Goal: Task Accomplishment & Management: Use online tool/utility

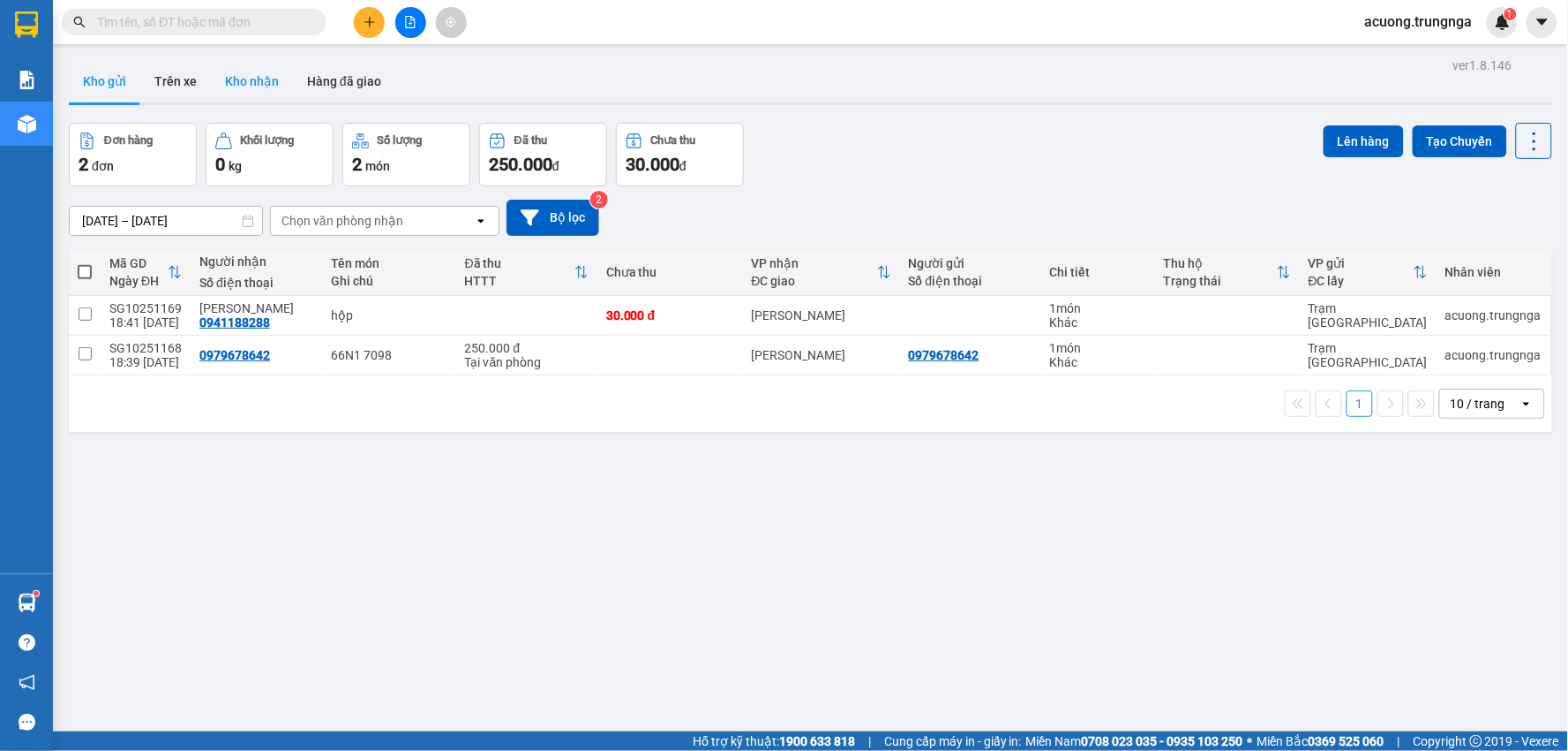
click at [259, 82] on button "Kho nhận" at bounding box center [252, 80] width 82 height 42
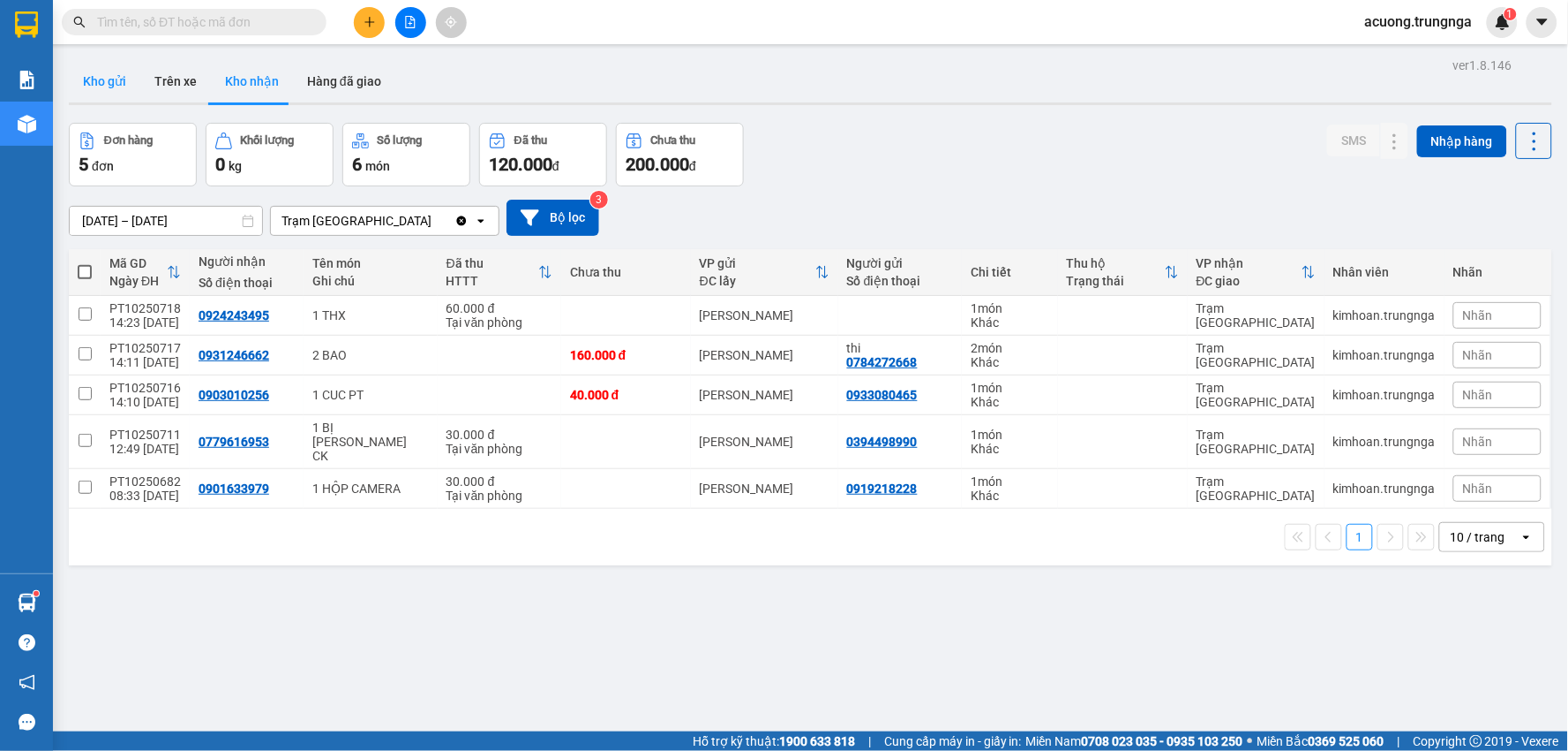
click at [113, 81] on button "Kho gửi" at bounding box center [104, 80] width 72 height 42
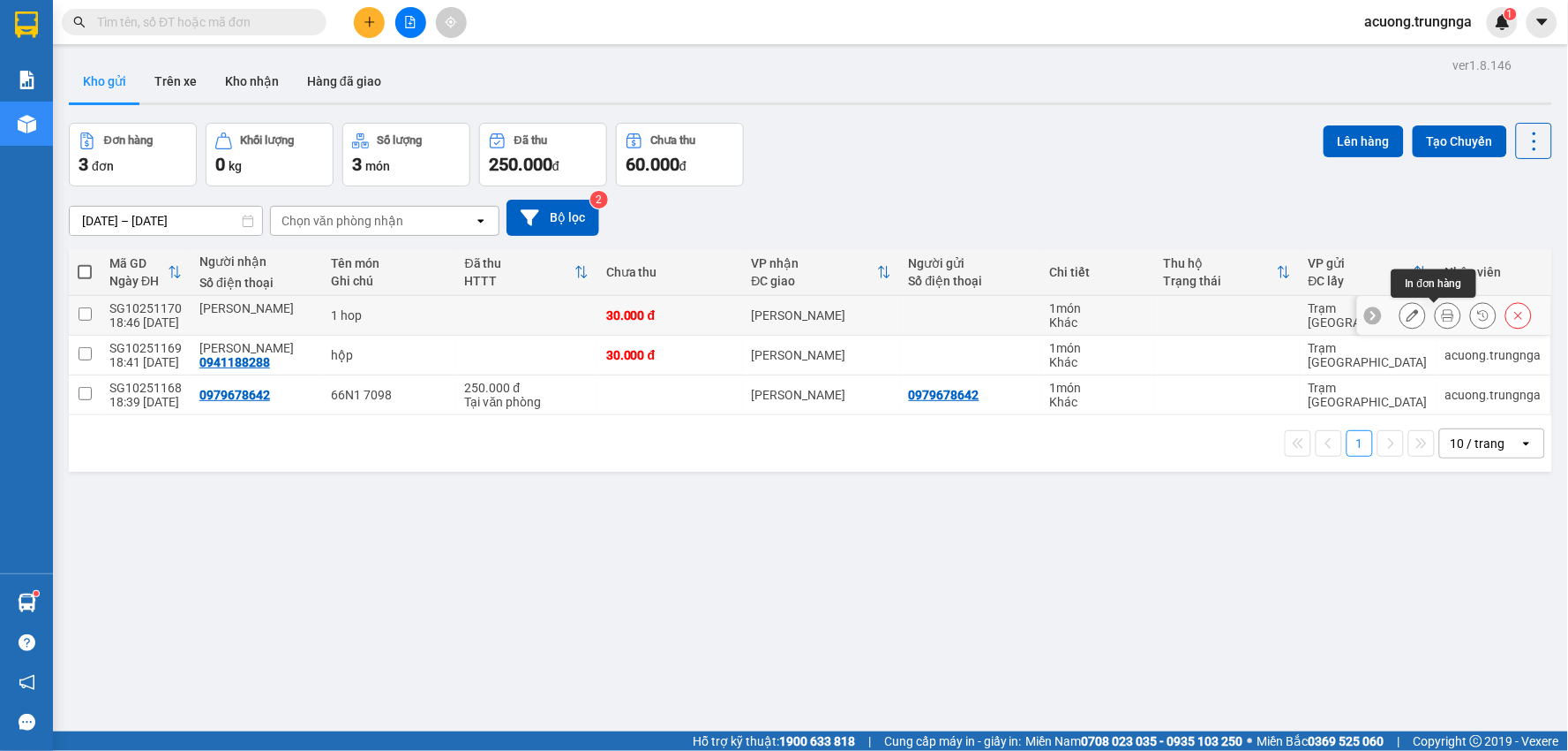
click at [1443, 318] on icon at bounding box center [1448, 315] width 13 height 13
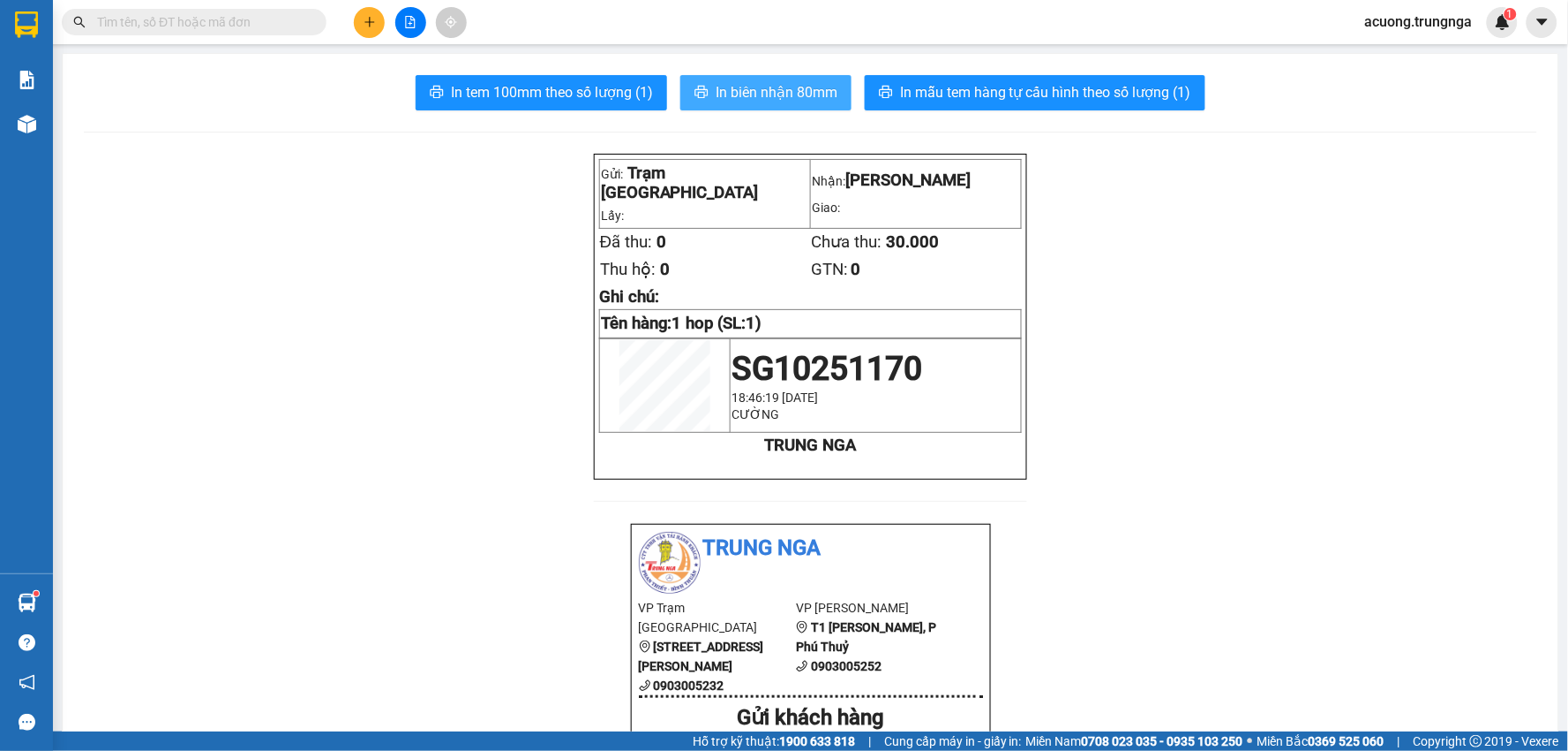
click at [791, 91] on span "In biên nhận 80mm" at bounding box center [776, 92] width 122 height 23
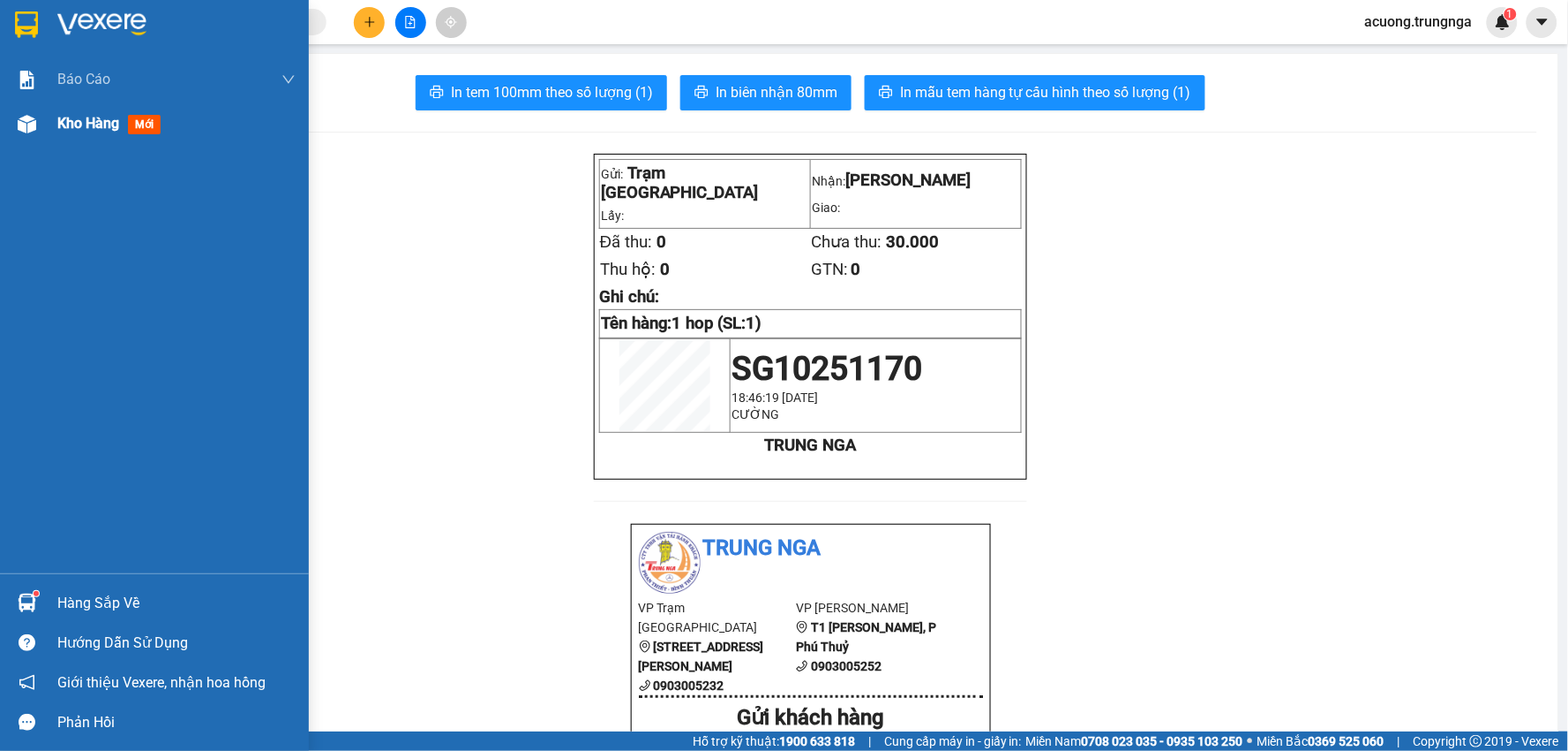
click at [51, 130] on div "Kho hàng mới" at bounding box center [154, 124] width 309 height 44
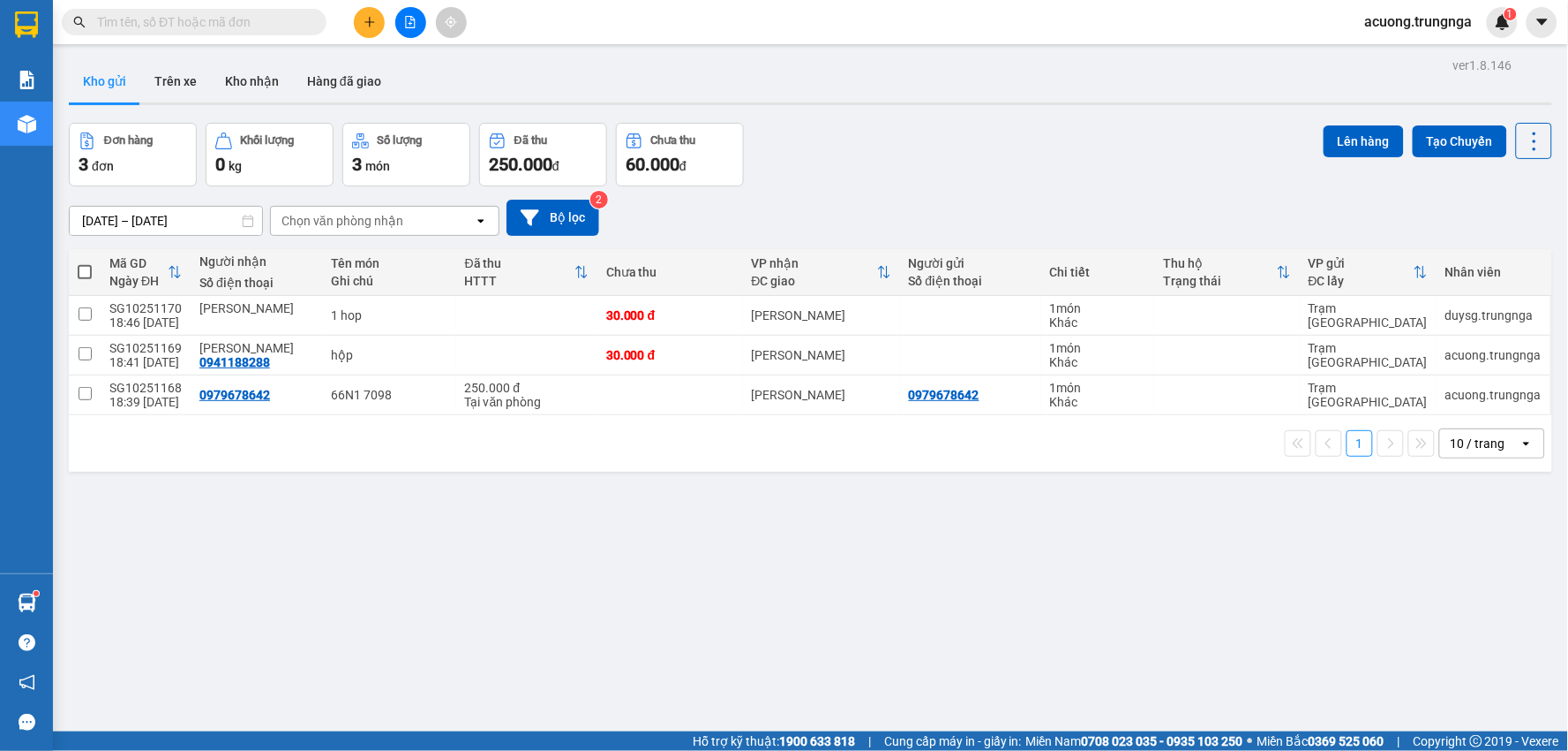
click at [1013, 111] on div "ver 1.8.146 Kho gửi Trên xe Kho nhận Hàng đã giao Đơn hàng 3 đơn Khối lượng 0 k…" at bounding box center [810, 428] width 1497 height 751
click at [987, 161] on div "Đơn hàng 3 đơn Khối lượng 0 kg Số lượng 3 món Đã thu 250.000 đ Chưa thu 60.000 …" at bounding box center [810, 154] width 1484 height 64
click at [1080, 187] on div "[DATE] – [DATE] Press the down arrow key to interact with the calendar and sele…" at bounding box center [810, 218] width 1484 height 63
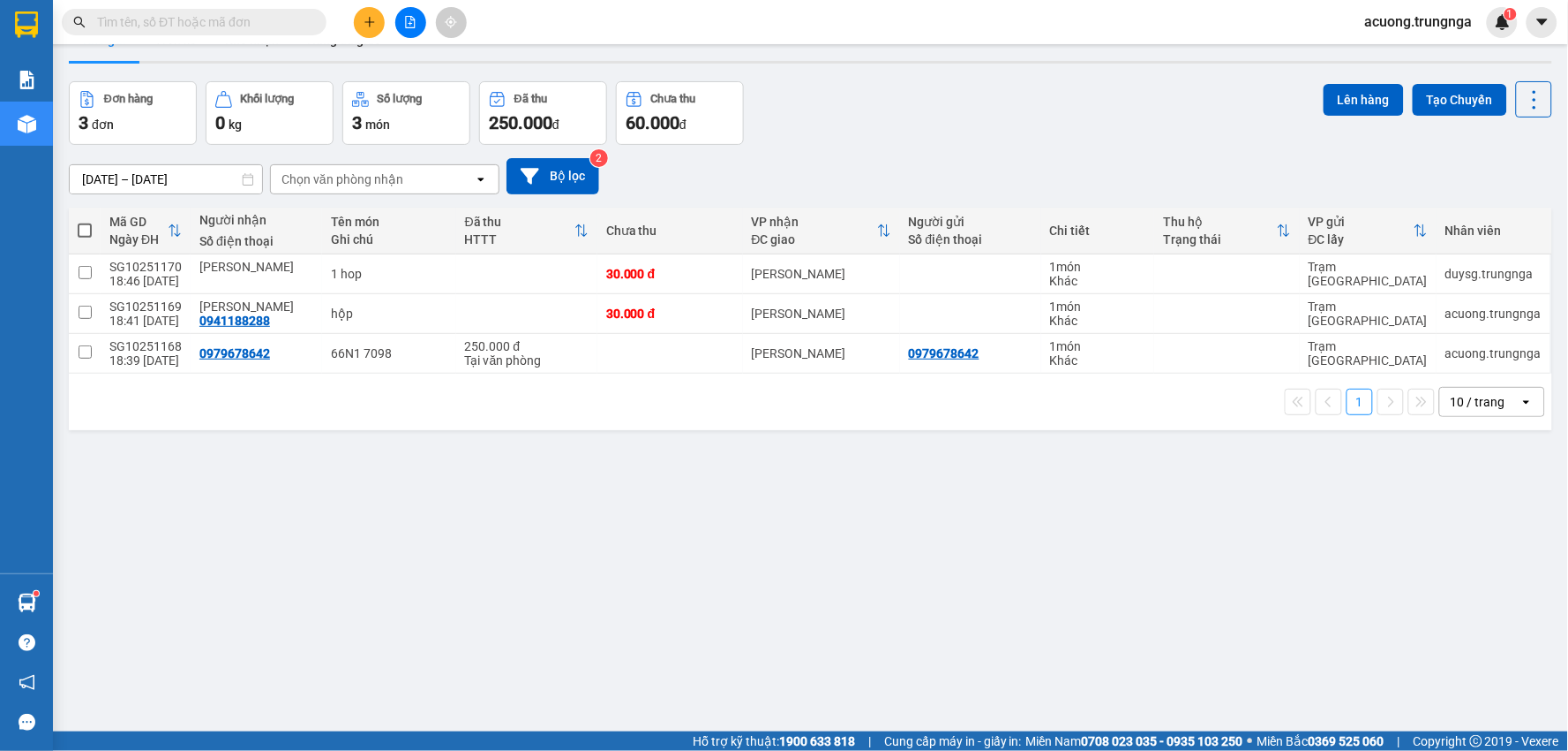
scroll to position [81, 0]
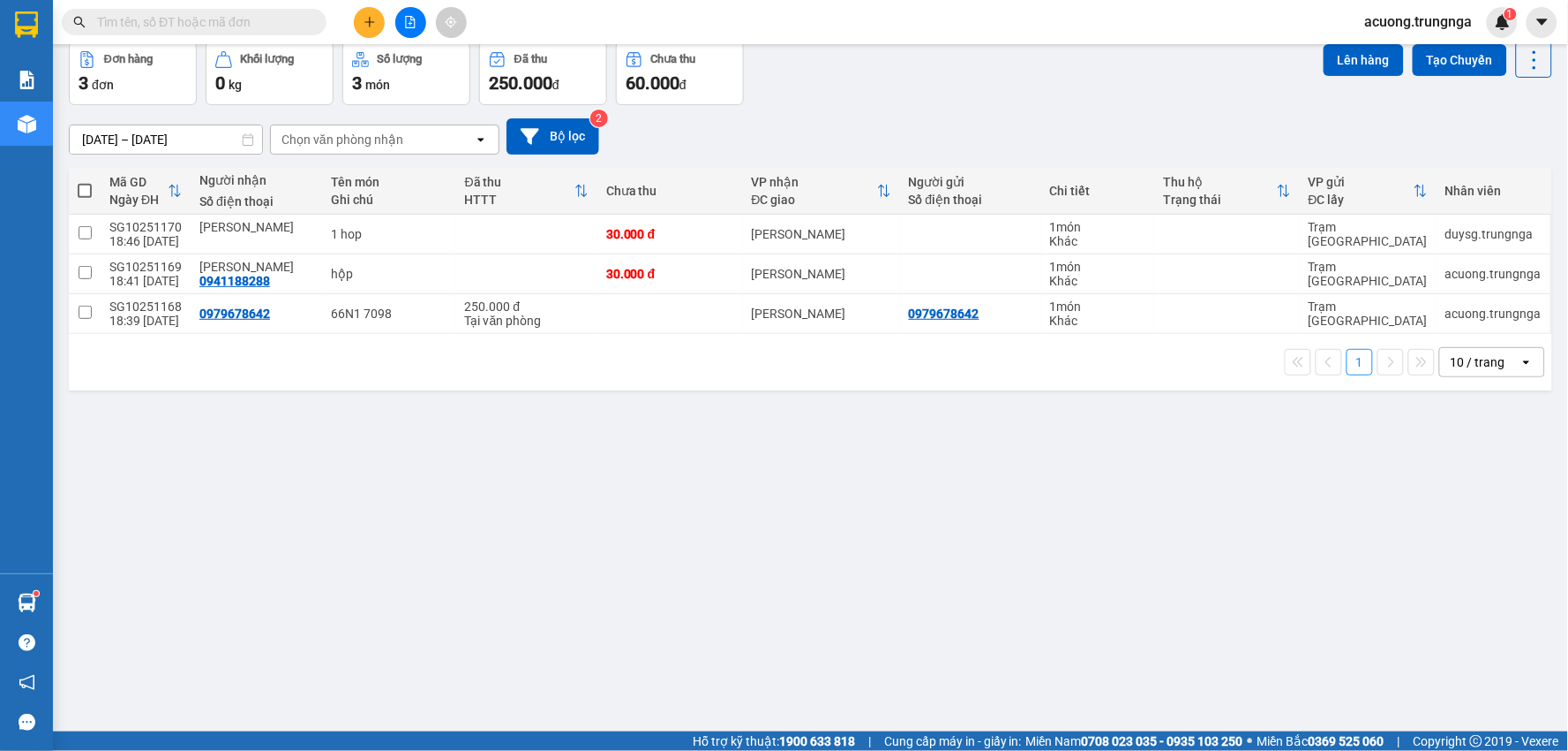
drag, startPoint x: 1123, startPoint y: 546, endPoint x: 1110, endPoint y: 524, distance: 25.6
click at [1123, 545] on div "ver 1.8.146 Kho gửi Trên xe Kho nhận Hàng đã giao Đơn hàng 3 đơn Khối lượng 0 k…" at bounding box center [810, 347] width 1497 height 751
click at [1026, 476] on div "ver 1.8.146 Kho gửi Trên xe Kho nhận Hàng đã giao Đơn hàng 3 đơn Khối lượng 0 k…" at bounding box center [810, 347] width 1497 height 751
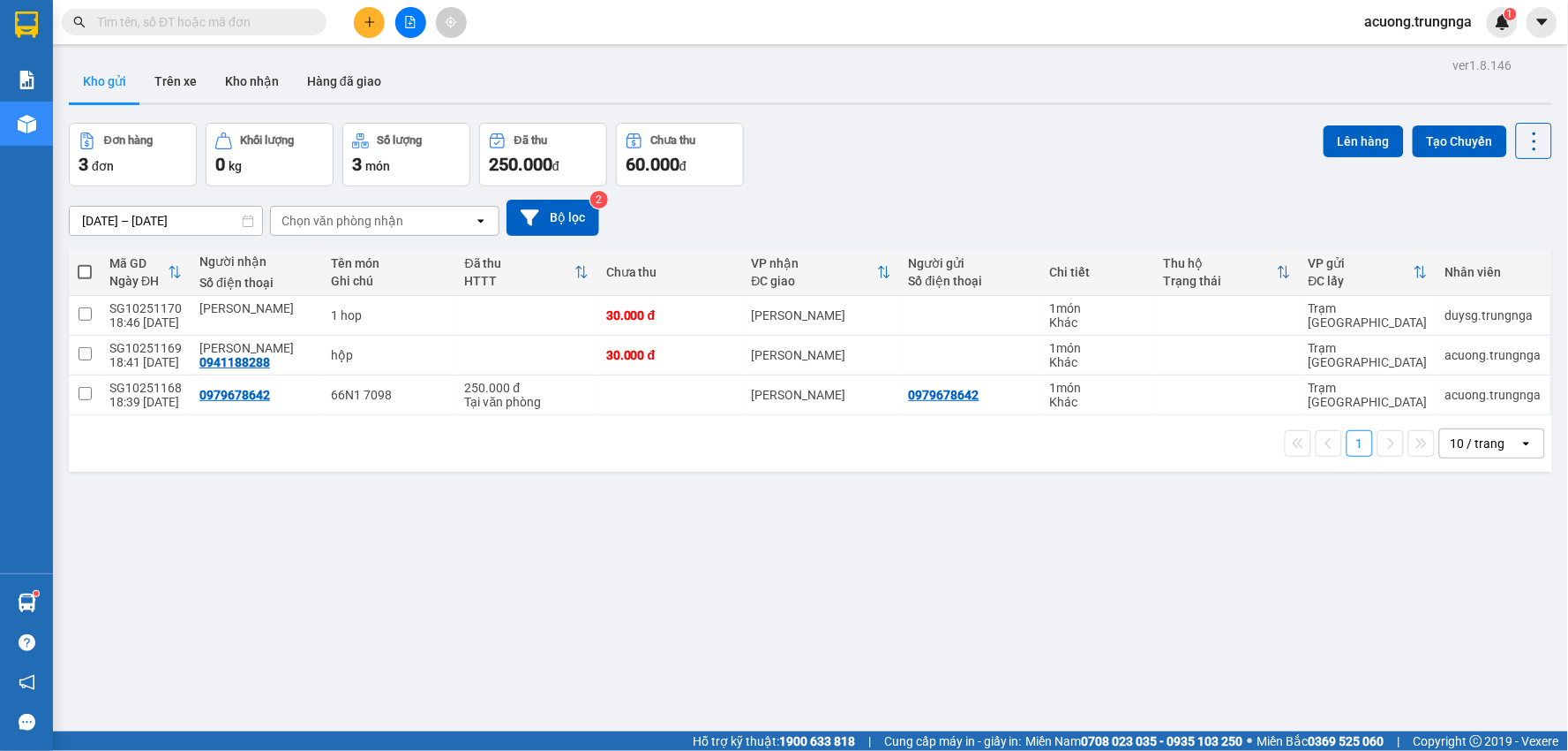
click at [1079, 570] on div "ver 1.8.146 Kho gửi Trên xe Kho nhận Hàng đã giao Đơn hàng 3 đơn Khối lượng 0 k…" at bounding box center [810, 428] width 1497 height 751
click at [266, 29] on input "text" at bounding box center [201, 23] width 209 height 20
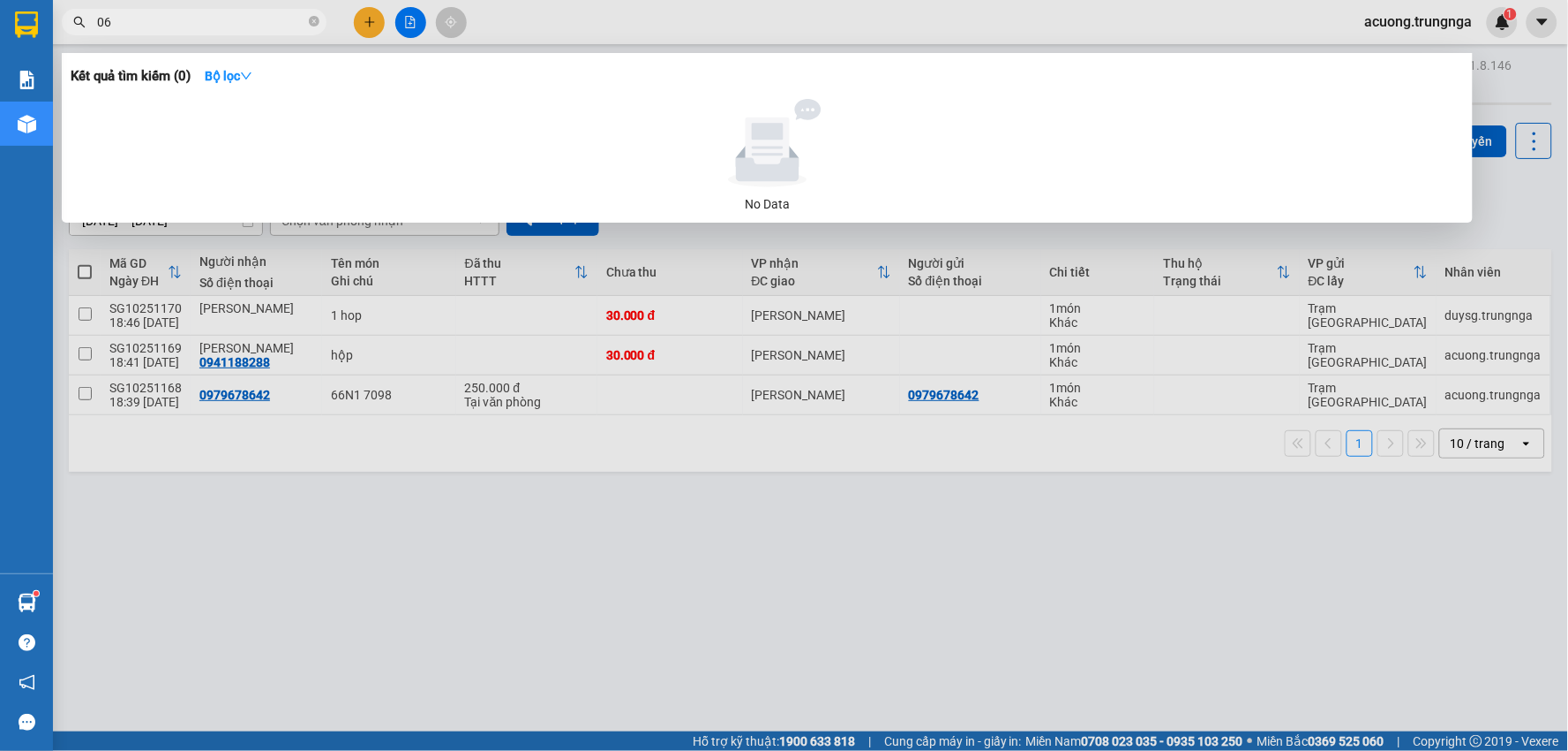
type input "063"
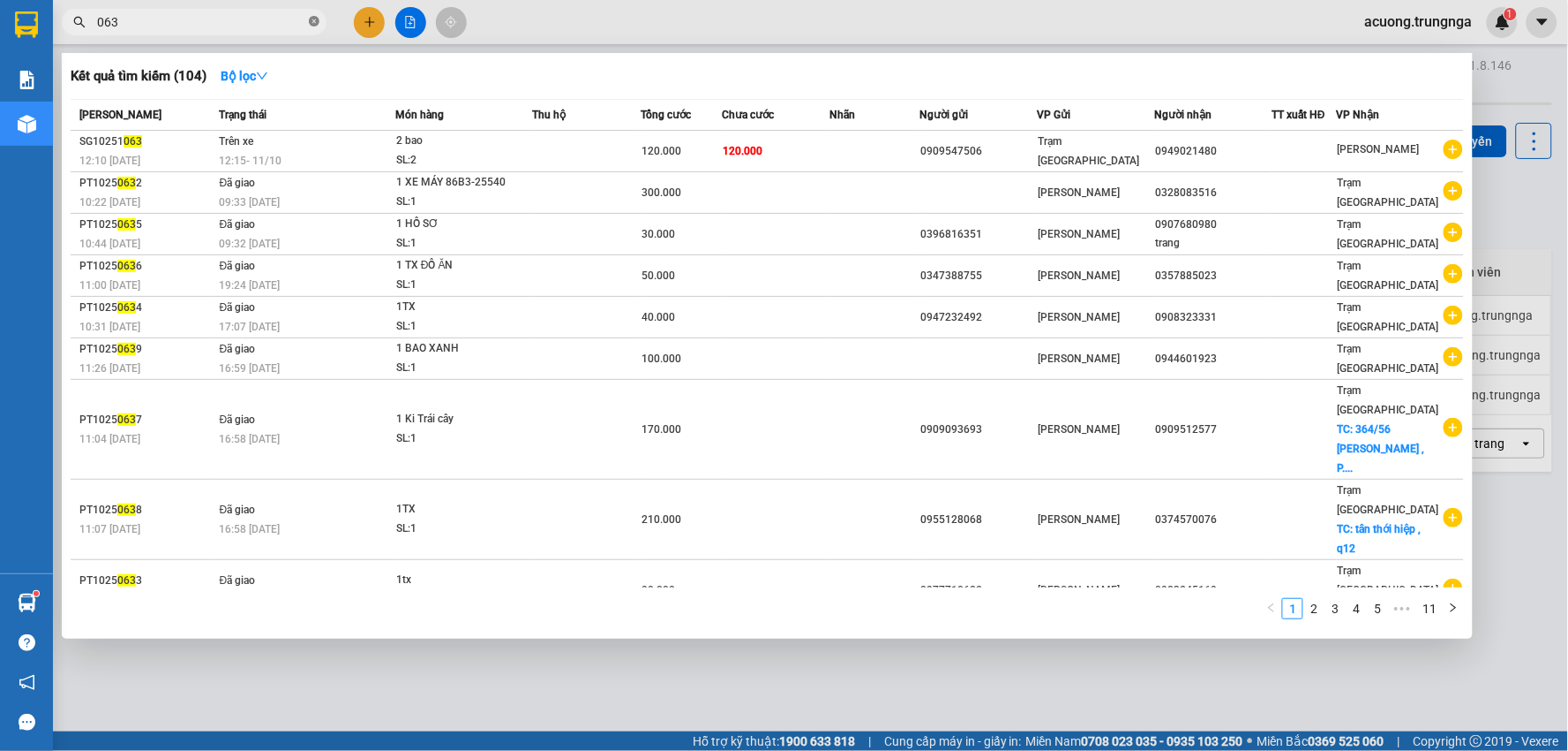
click at [316, 18] on icon "close-circle" at bounding box center [314, 21] width 11 height 11
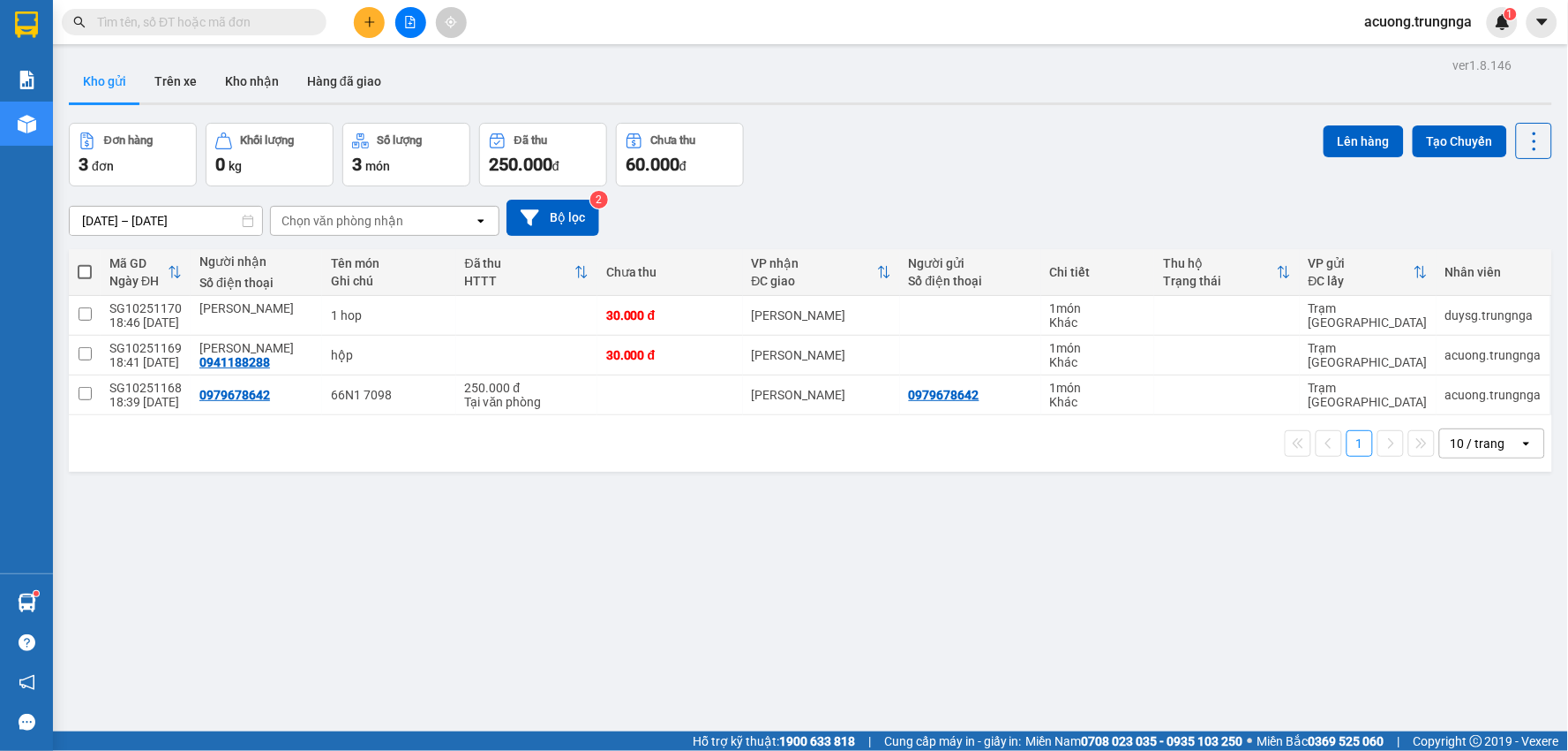
click at [85, 279] on label at bounding box center [84, 272] width 14 height 18
click at [84, 263] on input "checkbox" at bounding box center [84, 263] width 0 height 0
checkbox input "true"
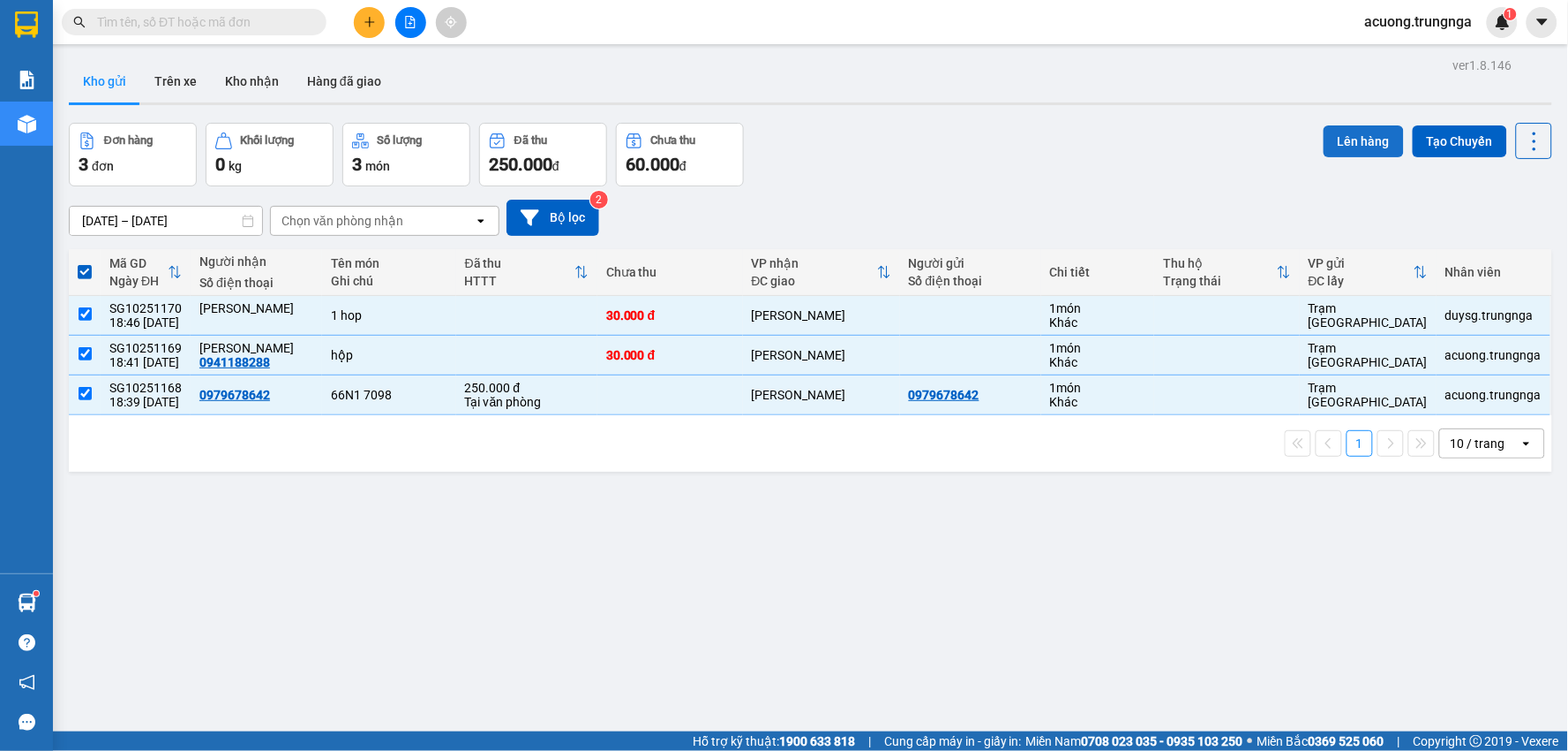
click at [1354, 128] on button "Lên hàng" at bounding box center [1364, 141] width 80 height 31
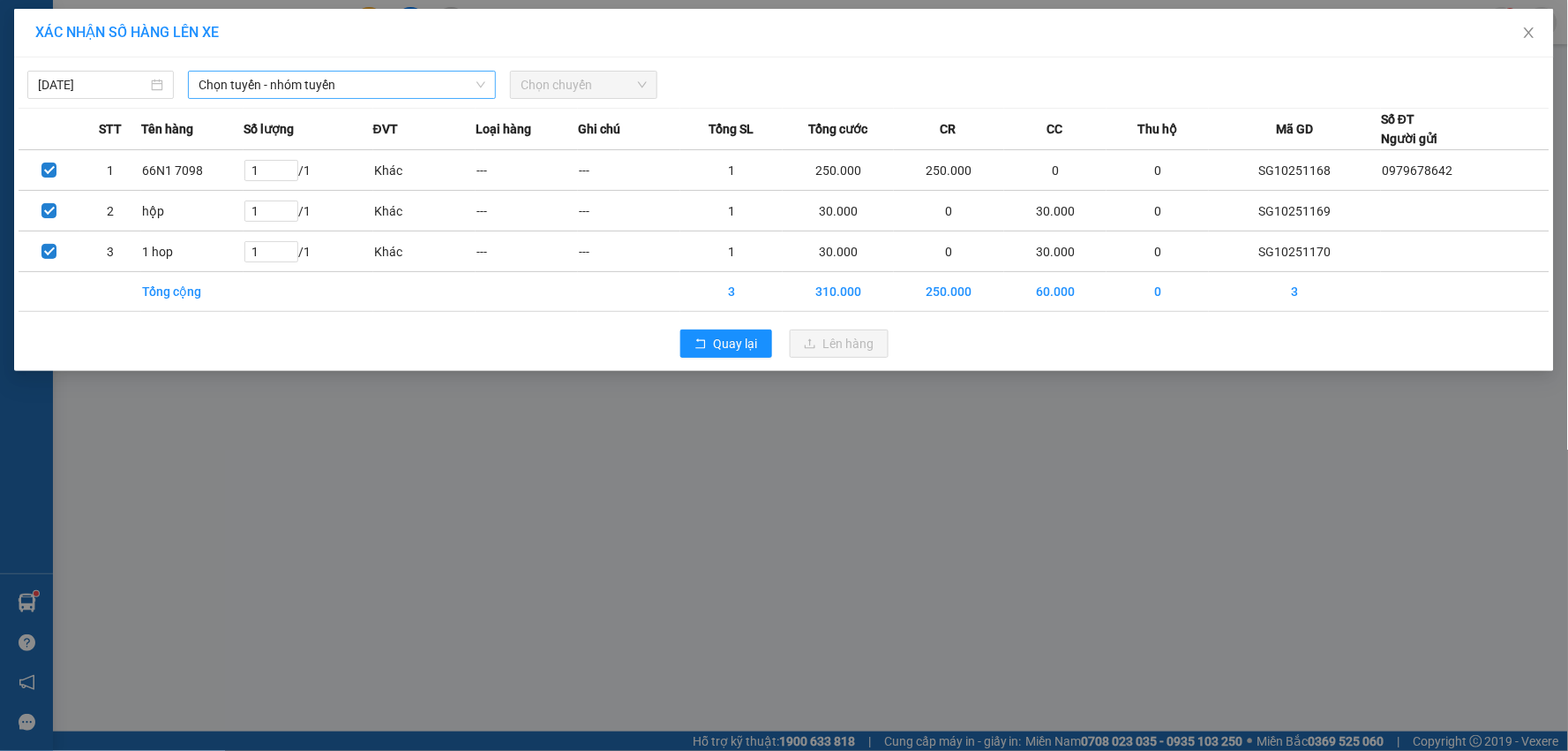
click at [430, 84] on span "Chọn tuyến - nhóm tuyến" at bounding box center [342, 84] width 287 height 26
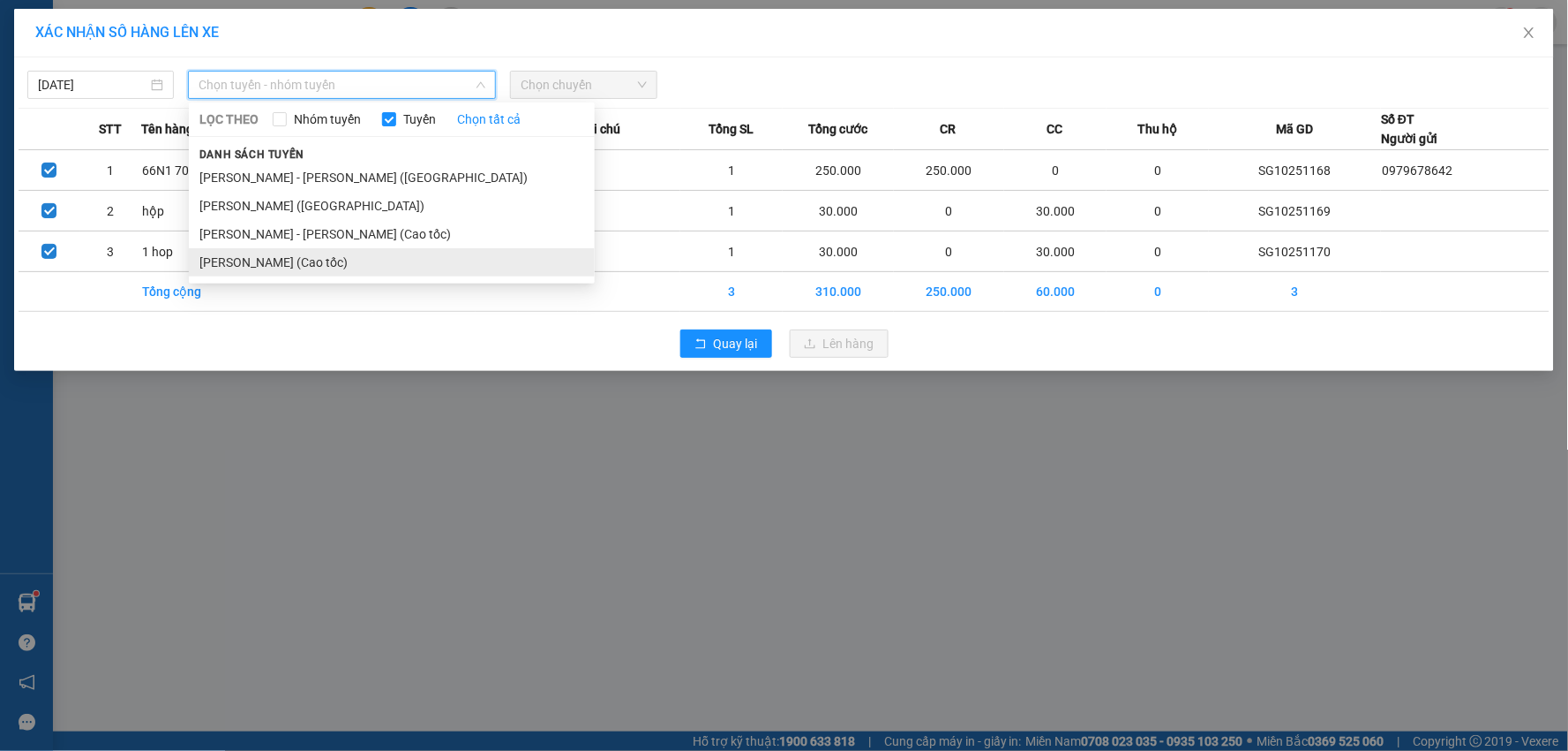
click at [436, 265] on li "[PERSON_NAME] (Cao tốc)" at bounding box center [392, 262] width 406 height 28
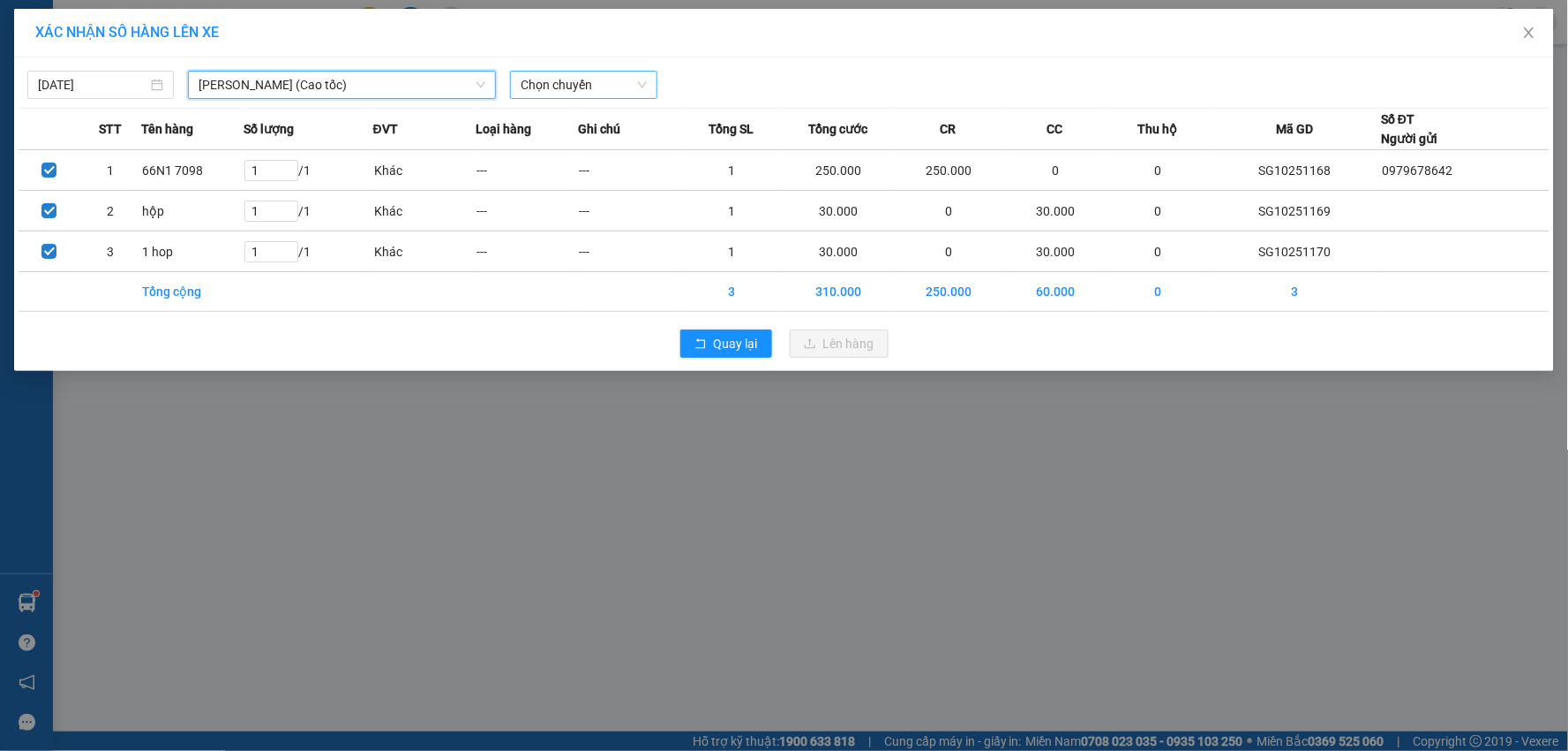
click at [549, 91] on span "Chọn chuyến" at bounding box center [583, 84] width 125 height 26
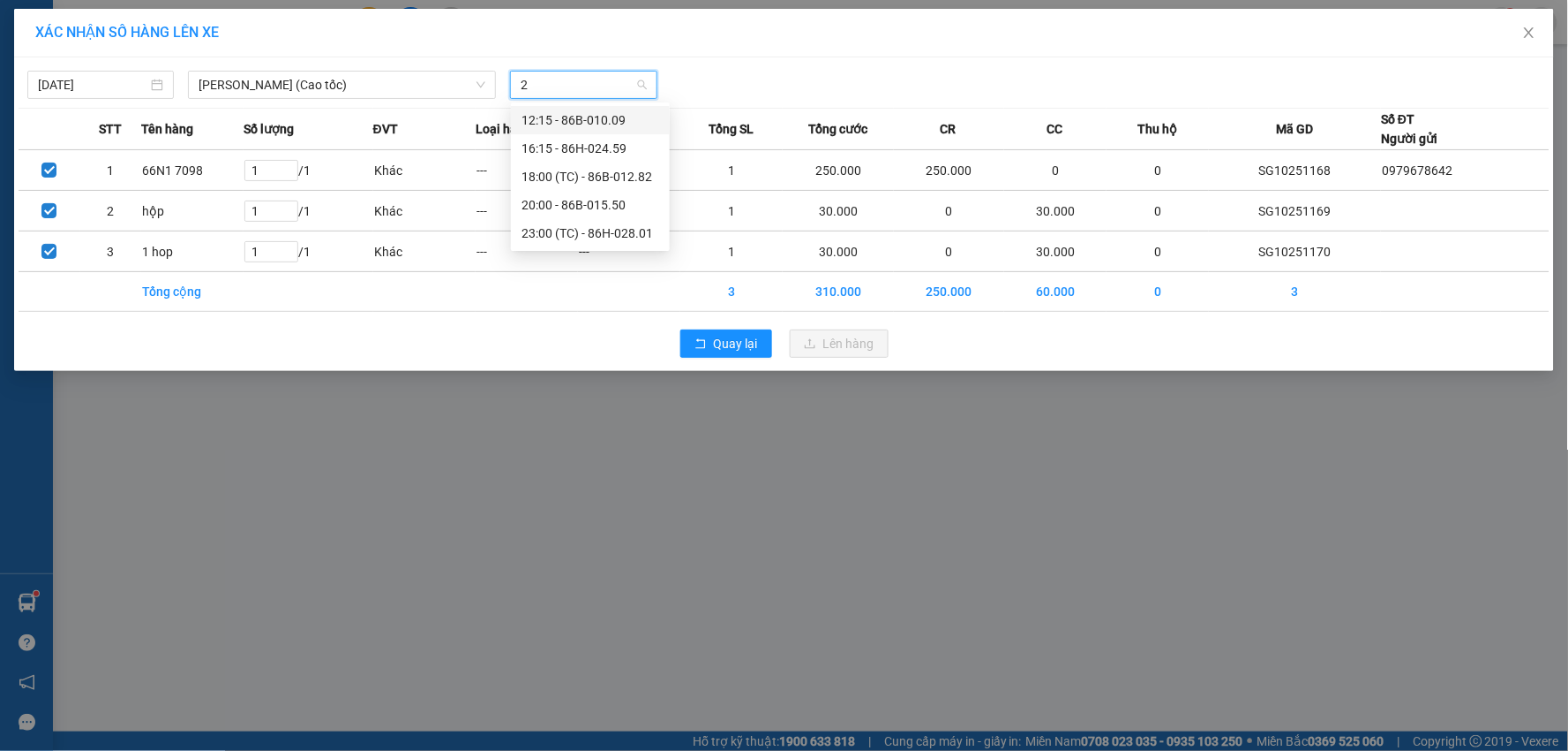
type input "20"
click at [639, 115] on div "20:00 - 86B-015.50" at bounding box center [590, 121] width 137 height 20
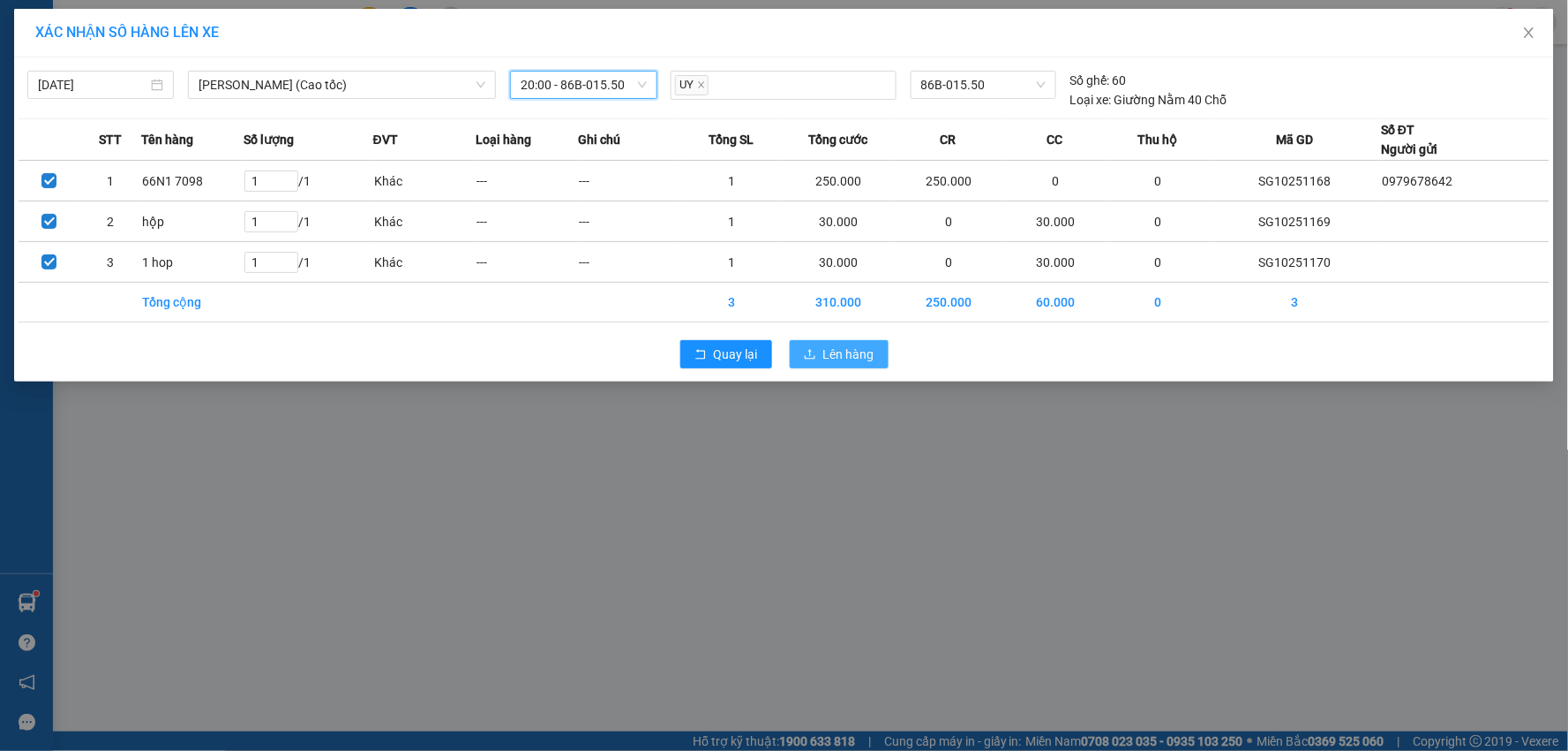
click at [849, 349] on span "Lên hàng" at bounding box center [849, 354] width 51 height 20
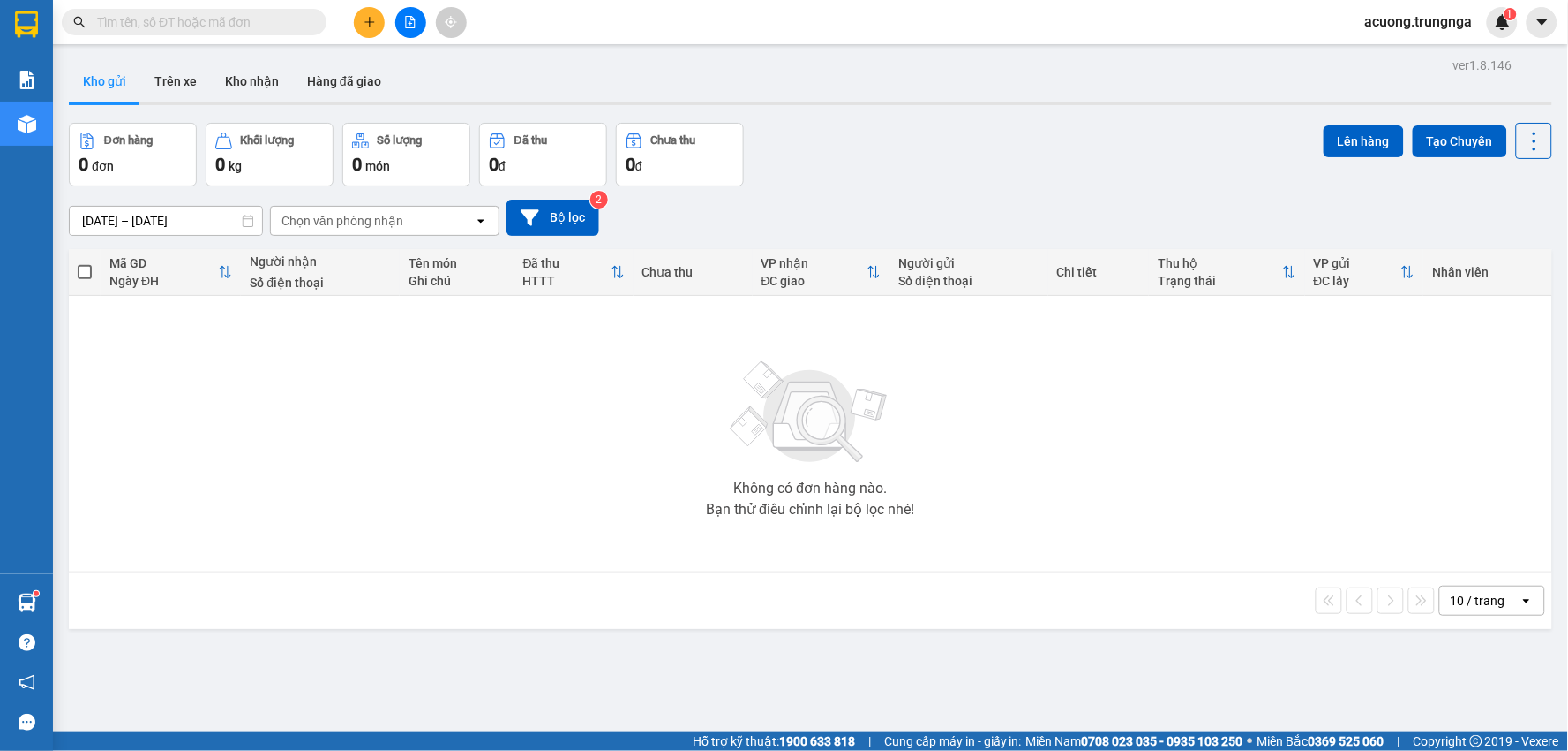
click at [902, 129] on div "Đơn hàng 0 đơn Khối lượng 0 kg Số lượng 0 món Đã thu 0 đ Chưa thu 0 đ Lên hàng …" at bounding box center [810, 154] width 1484 height 64
click at [918, 144] on div "Đơn hàng 0 đơn Khối lượng 0 kg Số lượng 0 món Đã thu 0 đ Chưa thu 0 đ Lên hàng …" at bounding box center [810, 154] width 1484 height 64
click at [930, 135] on div "Đơn hàng 0 đơn Khối lượng 0 kg Số lượng 0 món Đã thu 0 đ Chưa thu 0 đ Lên hàng …" at bounding box center [810, 154] width 1484 height 64
click at [934, 163] on div "Đơn hàng 0 đơn Khối lượng 0 kg Số lượng 0 món Đã thu 0 đ Chưa thu 0 đ Lên hàng …" at bounding box center [810, 154] width 1484 height 64
click at [937, 171] on div "Đơn hàng 0 đơn Khối lượng 0 kg Số lượng 0 món Đã thu 0 đ Chưa thu 0 đ Lên hàng …" at bounding box center [810, 154] width 1484 height 64
